Goal: Task Accomplishment & Management: Use online tool/utility

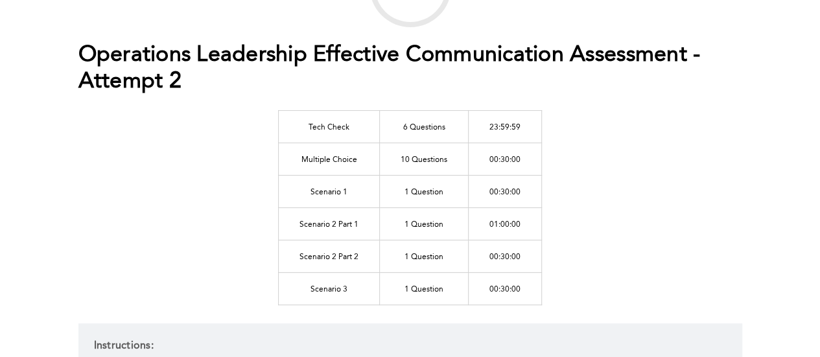
scroll to position [172, 0]
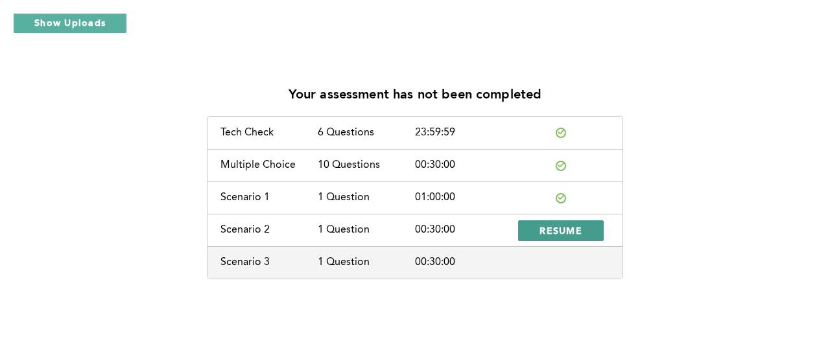
click at [555, 226] on span "RESUME" at bounding box center [560, 230] width 43 height 12
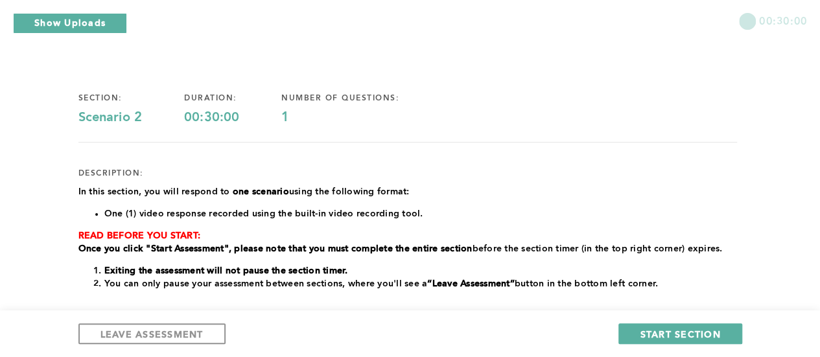
scroll to position [51, 0]
click at [190, 338] on span "LEAVE ASSESSMENT" at bounding box center [151, 334] width 103 height 12
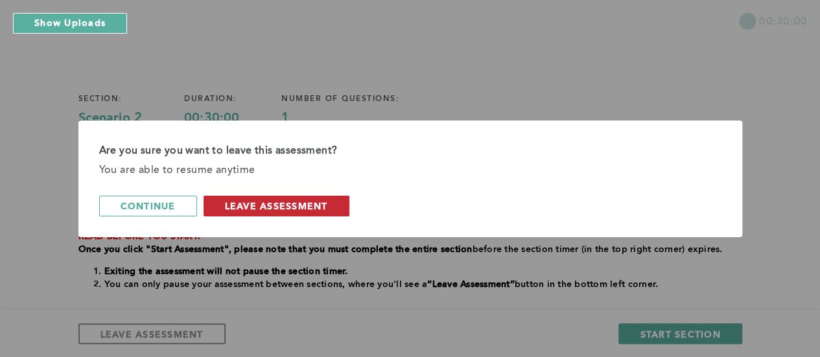
click at [261, 214] on button "leave assessment" at bounding box center [277, 206] width 146 height 21
